Goal: Find specific page/section: Find specific page/section

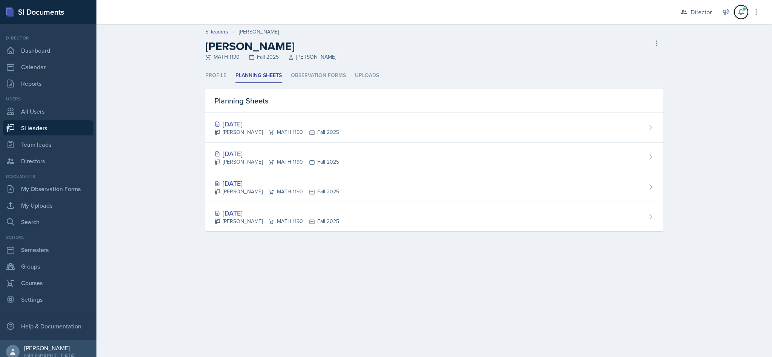
click at [741, 12] on icon at bounding box center [741, 12] width 8 height 8
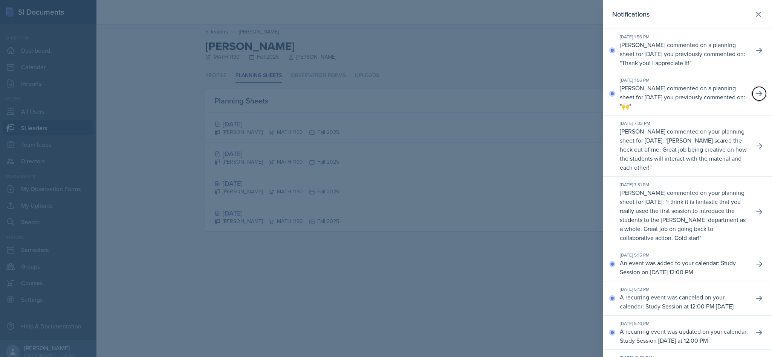
click at [754, 89] on button at bounding box center [759, 94] width 14 height 14
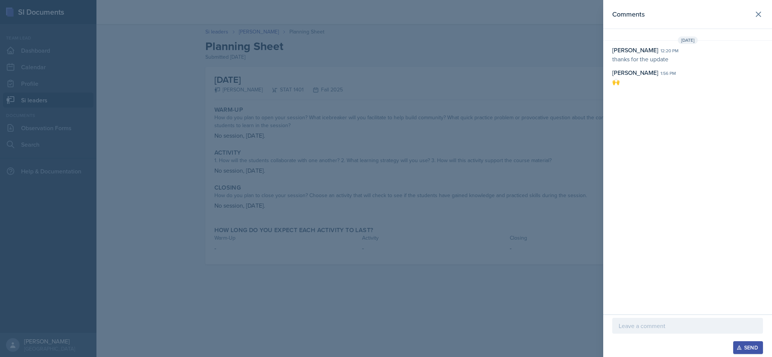
click at [753, 21] on header "Comments" at bounding box center [687, 14] width 169 height 29
click at [752, 20] on header "Comments" at bounding box center [687, 14] width 169 height 29
click at [751, 17] on button at bounding box center [758, 14] width 15 height 15
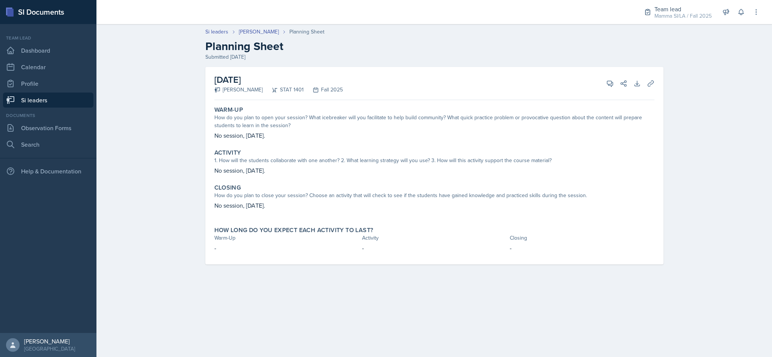
click at [700, 162] on div "Si leaders Charlotte Messer Planning Sheet Planning Sheet Submitted Aug 31st, 2…" at bounding box center [433, 151] width 675 height 263
